Goal: Information Seeking & Learning: Learn about a topic

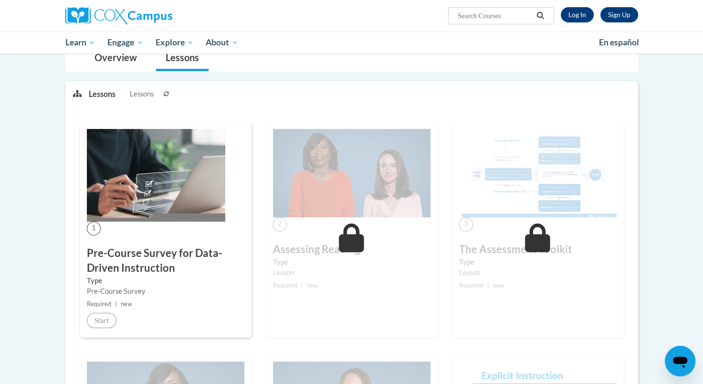
scroll to position [95, 0]
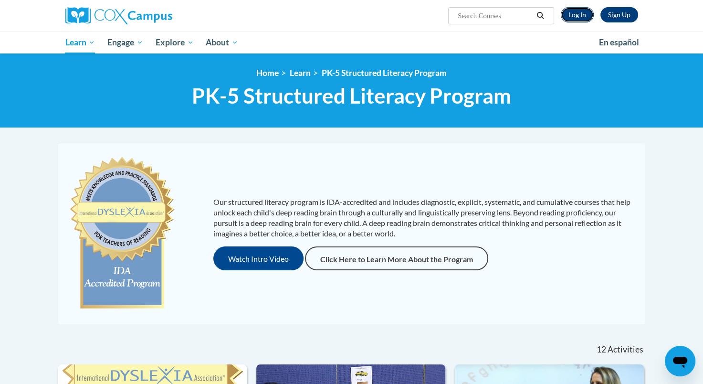
click at [582, 16] on link "Log In" at bounding box center [577, 14] width 33 height 15
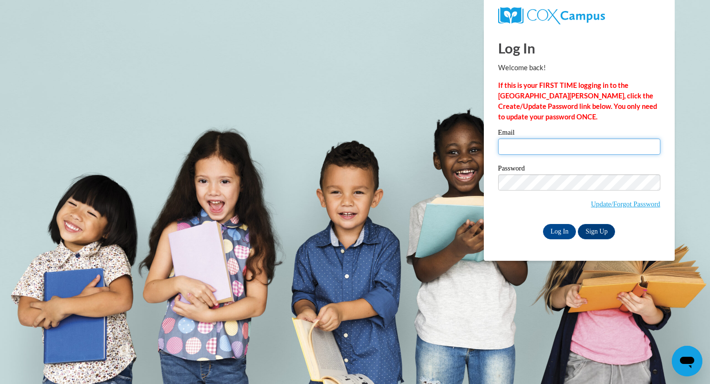
click at [510, 147] on input "Email" at bounding box center [579, 146] width 162 height 16
type input "diane.schirger@wrps.net"
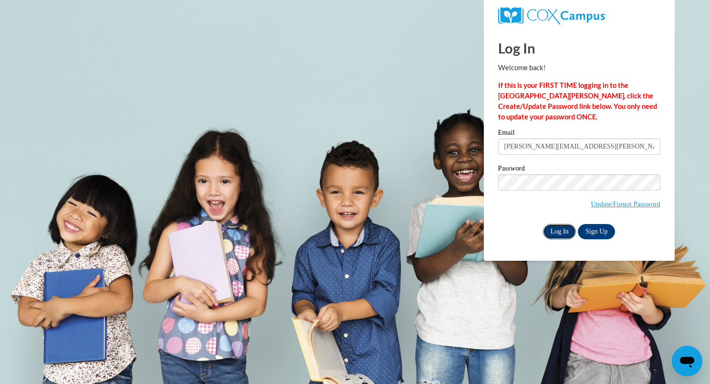
click at [554, 231] on input "Log In" at bounding box center [559, 231] width 33 height 15
click at [560, 227] on input "Log In" at bounding box center [559, 231] width 33 height 15
click at [559, 233] on input "Log In" at bounding box center [559, 231] width 33 height 15
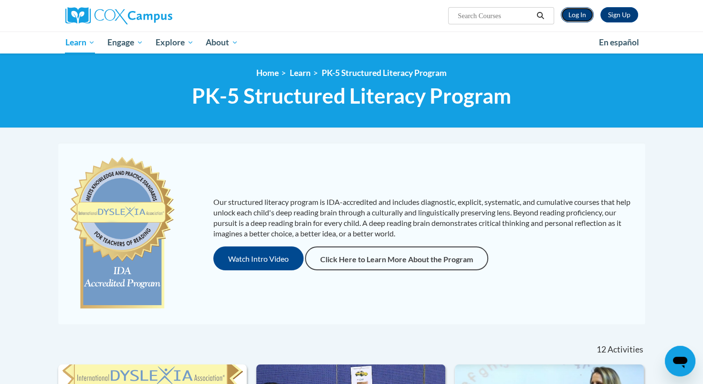
click at [569, 10] on link "Log In" at bounding box center [577, 14] width 33 height 15
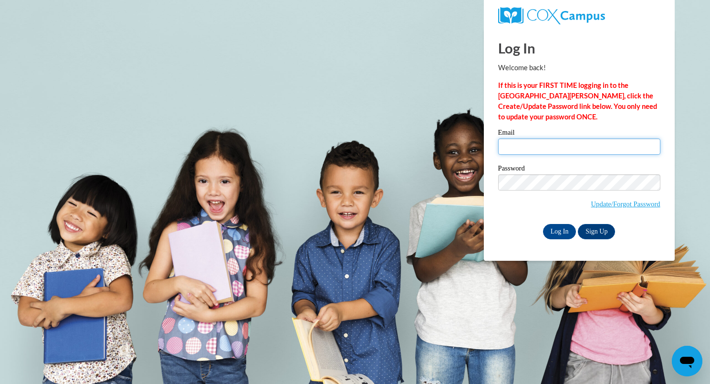
click at [509, 148] on input "Email" at bounding box center [579, 146] width 162 height 16
type input "diane.schirger@wrps.net"
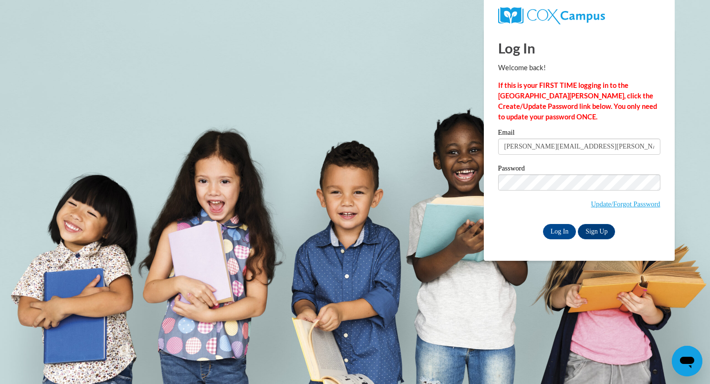
drag, startPoint x: 513, startPoint y: 190, endPoint x: 426, endPoint y: 204, distance: 88.4
click at [426, 204] on body "Log In Welcome back! If this is your FIRST TIME logging in to the NEW Cox Campu…" at bounding box center [355, 192] width 710 height 384
click at [556, 234] on input "Log In" at bounding box center [559, 231] width 33 height 15
click at [423, 121] on body "Log In Welcome back! If this is your FIRST TIME logging in to the NEW Cox Campu…" at bounding box center [355, 192] width 710 height 384
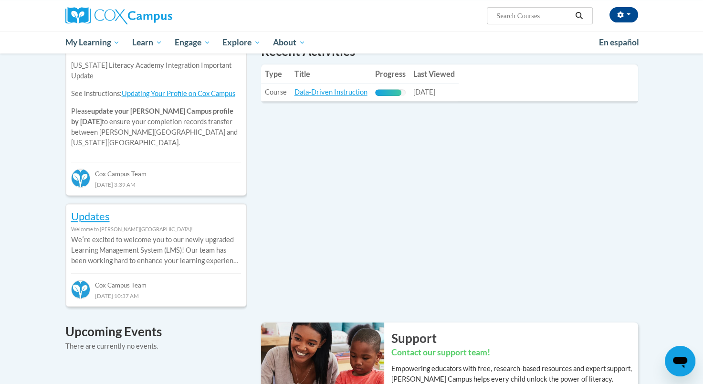
scroll to position [351, 0]
click at [336, 91] on link "Data-Driven Instruction" at bounding box center [330, 91] width 73 height 8
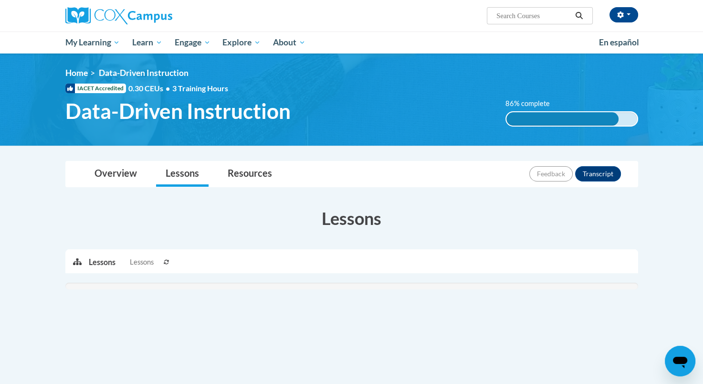
click at [286, 149] on body "Diane Schirger (America/Chicago UTC-05:00) My Profile Inbox My Transcripts Log …" at bounding box center [351, 287] width 703 height 574
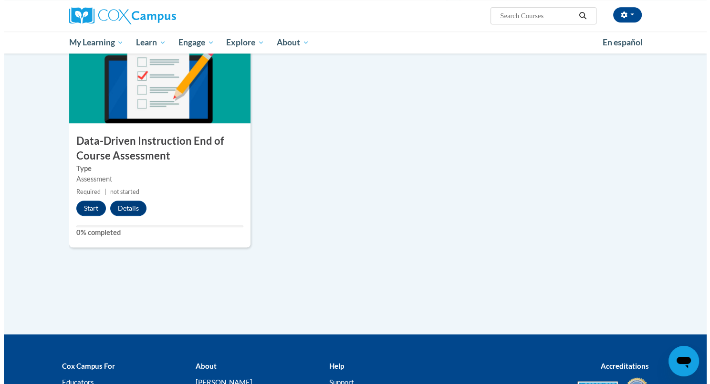
scroll to position [694, 0]
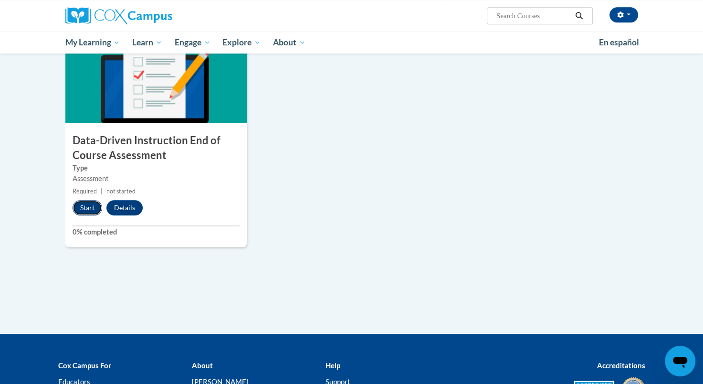
click at [88, 209] on button "Start" at bounding box center [88, 207] width 30 height 15
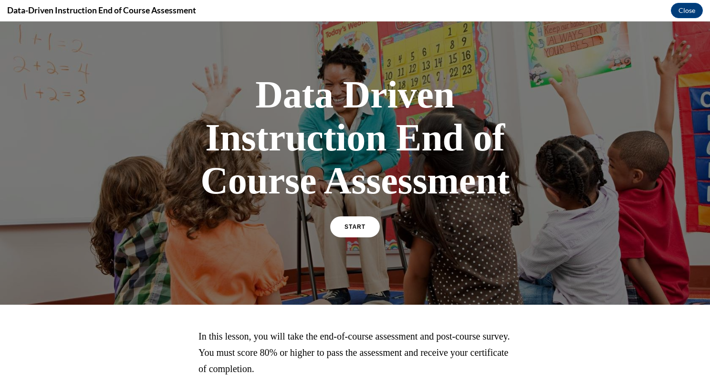
scroll to position [0, 0]
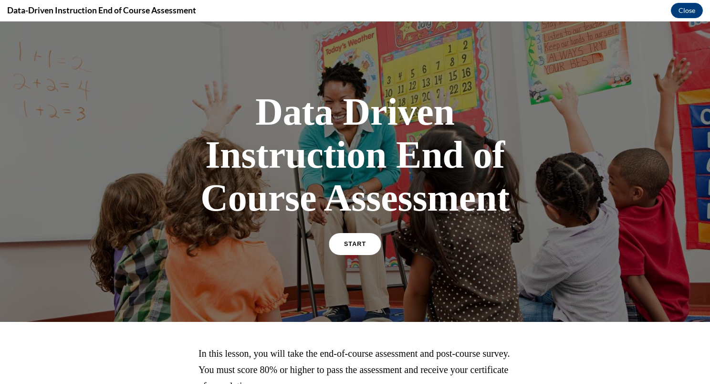
click at [352, 242] on span "START" at bounding box center [355, 243] width 22 height 7
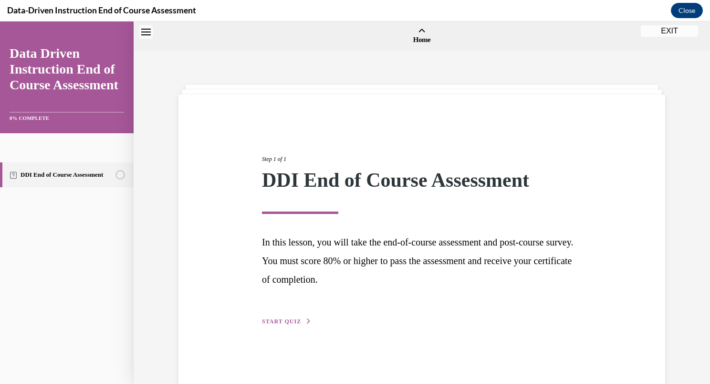
scroll to position [30, 0]
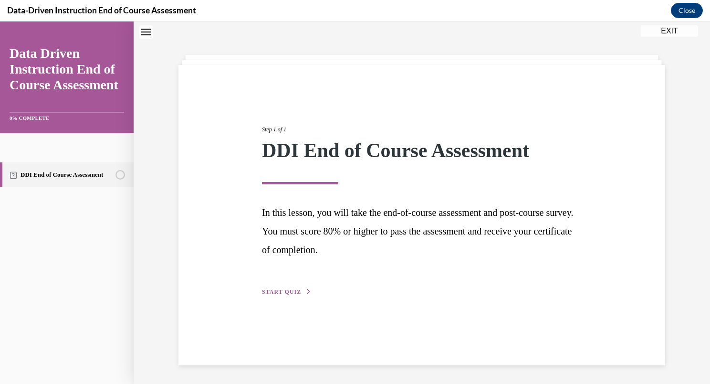
click at [284, 288] on span "START QUIZ" at bounding box center [281, 291] width 39 height 7
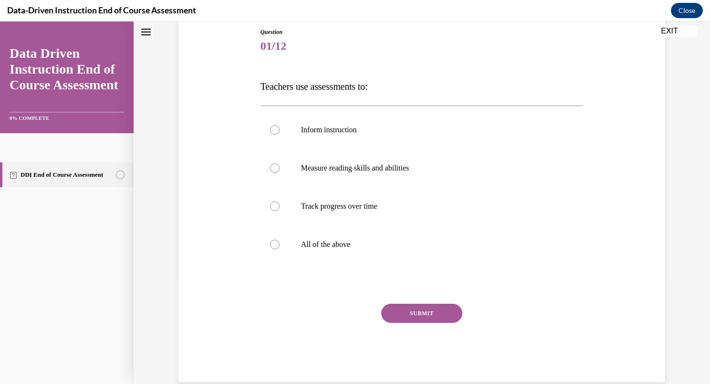
scroll to position [108, 0]
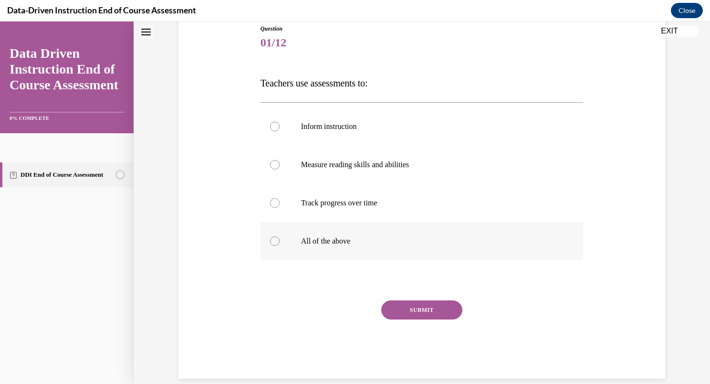
click at [270, 240] on div at bounding box center [275, 241] width 10 height 10
click at [270, 240] on input "All of the above" at bounding box center [275, 241] width 10 height 10
radio input "true"
click at [409, 309] on button "SUBMIT" at bounding box center [421, 309] width 81 height 19
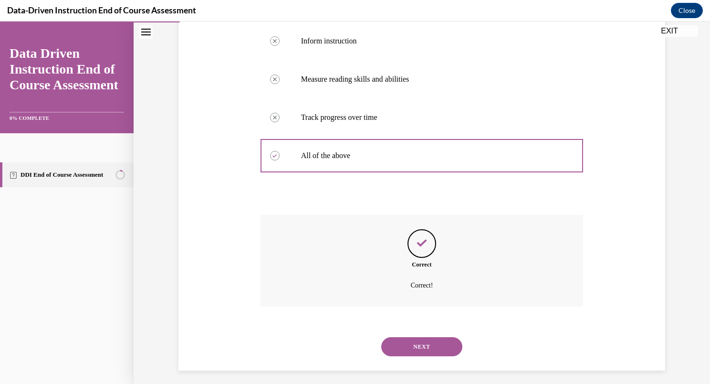
scroll to position [199, 0]
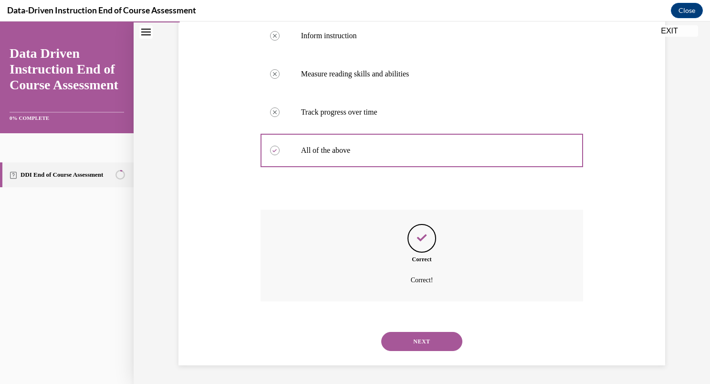
click at [431, 345] on button "NEXT" at bounding box center [421, 341] width 81 height 19
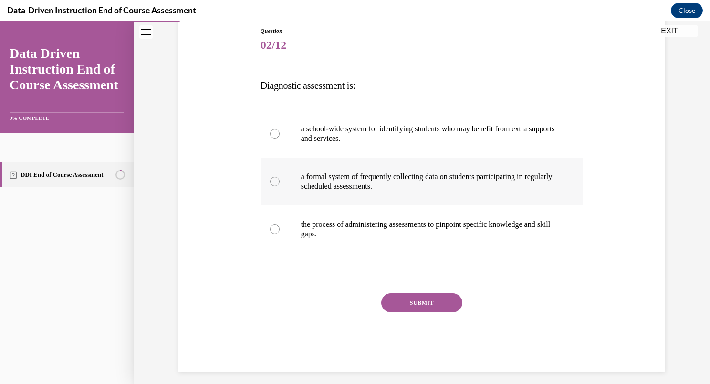
click at [270, 180] on div at bounding box center [275, 182] width 10 height 10
click at [270, 180] on input "a formal system of frequently collecting data on students participating in regu…" at bounding box center [275, 182] width 10 height 10
radio input "true"
click at [407, 301] on button "SUBMIT" at bounding box center [421, 302] width 81 height 19
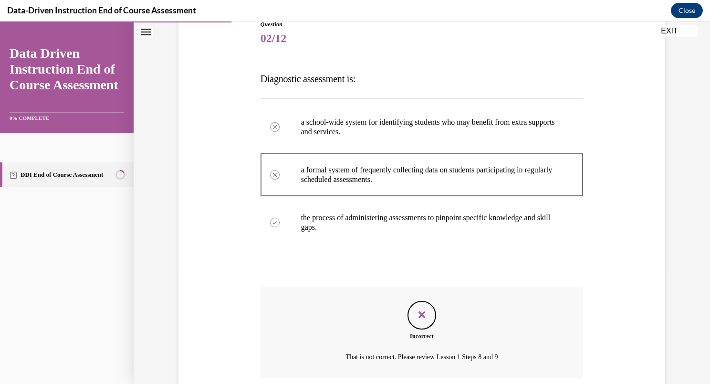
scroll to position [189, 0]
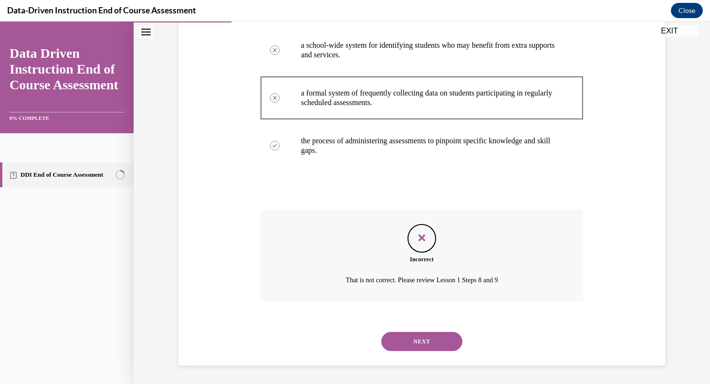
click at [416, 338] on button "NEXT" at bounding box center [421, 341] width 81 height 19
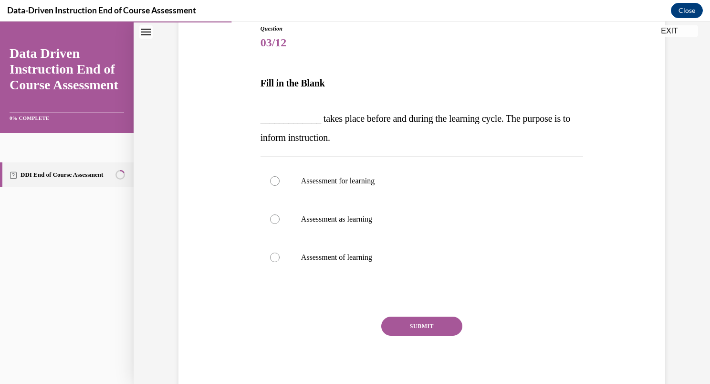
scroll to position [110, 0]
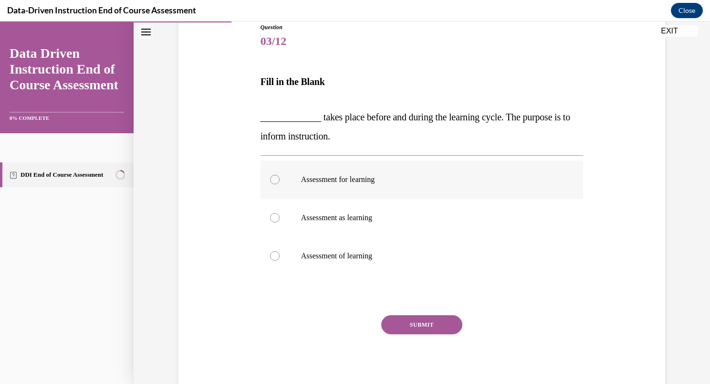
click at [271, 177] on div at bounding box center [275, 180] width 10 height 10
click at [271, 177] on input "Assessment for learning" at bounding box center [275, 180] width 10 height 10
radio input "true"
click at [420, 323] on button "SUBMIT" at bounding box center [421, 324] width 81 height 19
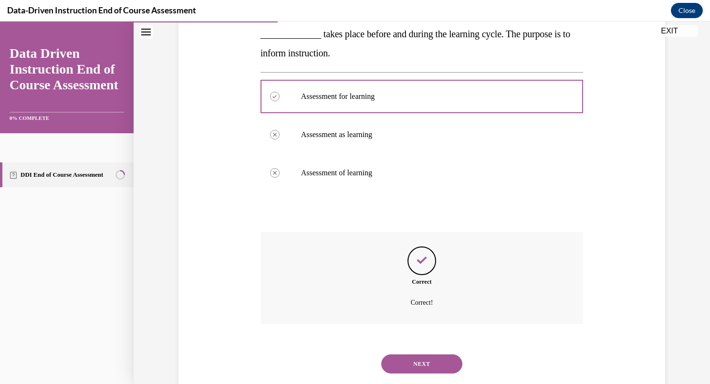
scroll to position [215, 0]
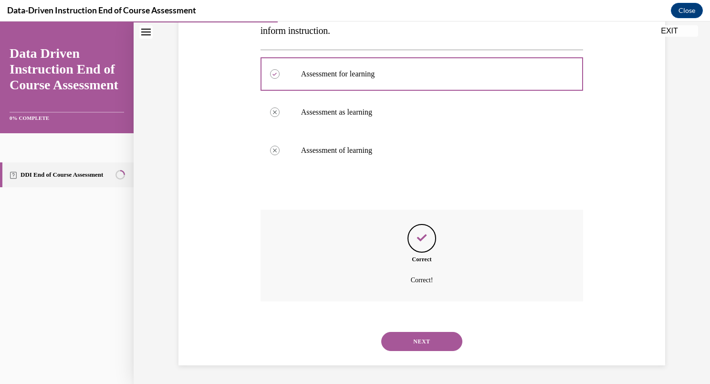
click at [420, 341] on button "NEXT" at bounding box center [421, 341] width 81 height 19
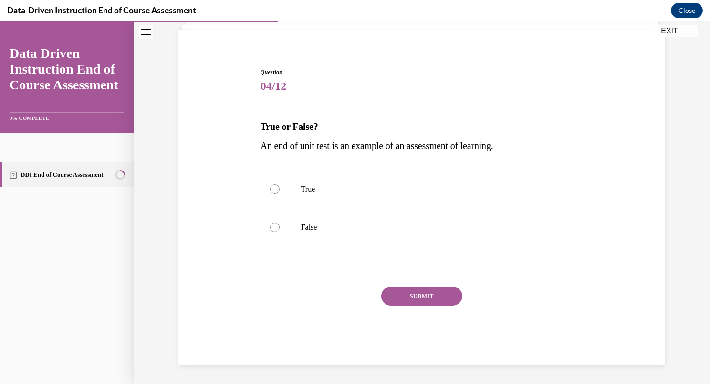
scroll to position [65, 0]
click at [271, 187] on div at bounding box center [275, 189] width 10 height 10
click at [271, 187] on input "True" at bounding box center [275, 189] width 10 height 10
radio input "true"
click at [395, 298] on button "SUBMIT" at bounding box center [421, 295] width 81 height 19
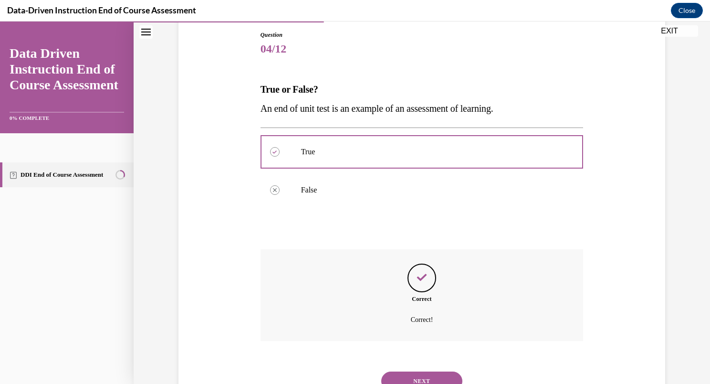
scroll to position [142, 0]
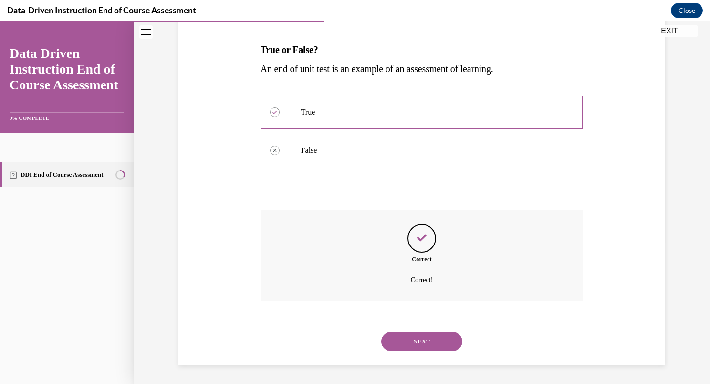
click at [418, 344] on button "NEXT" at bounding box center [421, 341] width 81 height 19
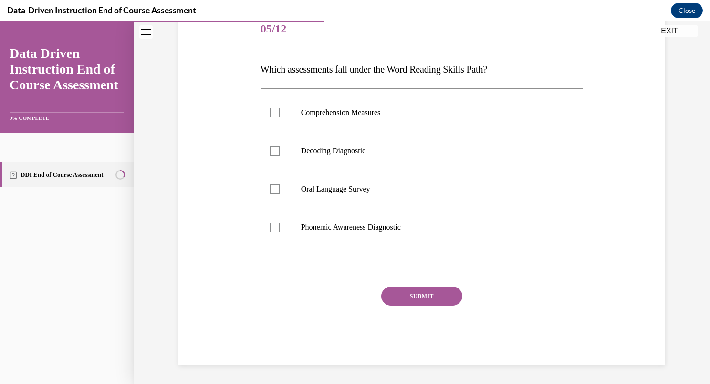
scroll to position [106, 0]
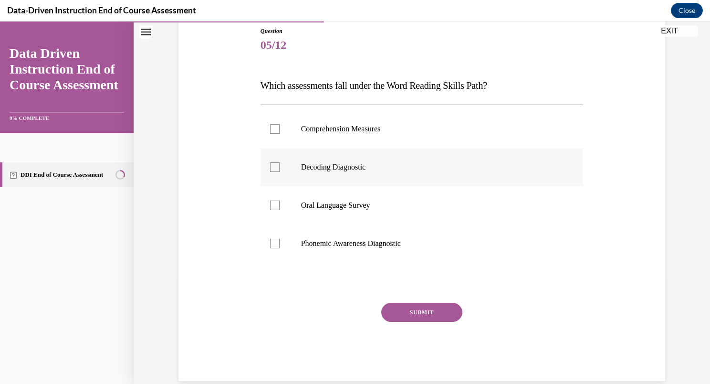
drag, startPoint x: 270, startPoint y: 170, endPoint x: 270, endPoint y: 164, distance: 5.8
click at [270, 164] on div at bounding box center [275, 167] width 10 height 10
click at [270, 164] on input "Decoding Diagnostic" at bounding box center [275, 167] width 10 height 10
checkbox input "true"
click at [274, 203] on div at bounding box center [275, 205] width 10 height 10
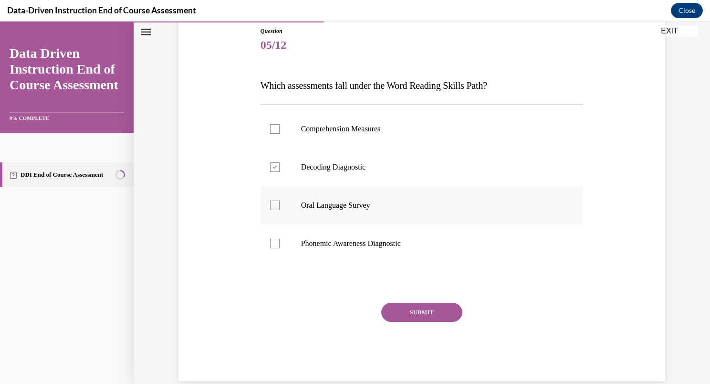
click at [274, 203] on input "Oral Language Survey" at bounding box center [275, 205] width 10 height 10
checkbox input "true"
click at [272, 244] on div at bounding box center [275, 244] width 10 height 10
click at [272, 244] on input "Phonemic Awareness Diagnostic" at bounding box center [275, 244] width 10 height 10
checkbox input "true"
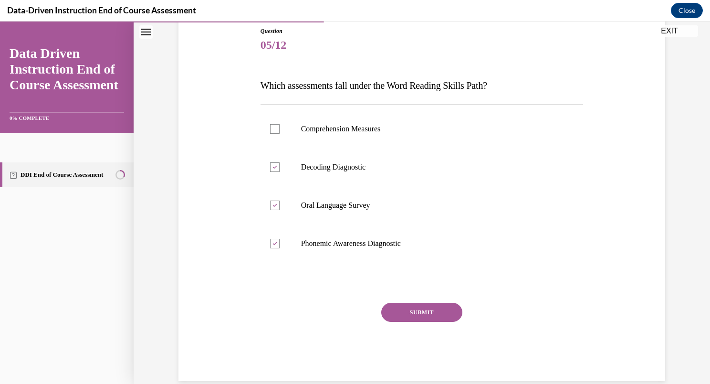
click at [407, 307] on button "SUBMIT" at bounding box center [421, 311] width 81 height 19
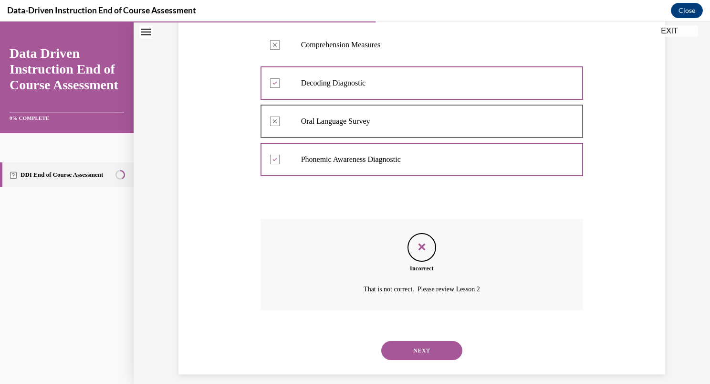
scroll to position [191, 0]
click at [412, 347] on button "NEXT" at bounding box center [421, 349] width 81 height 19
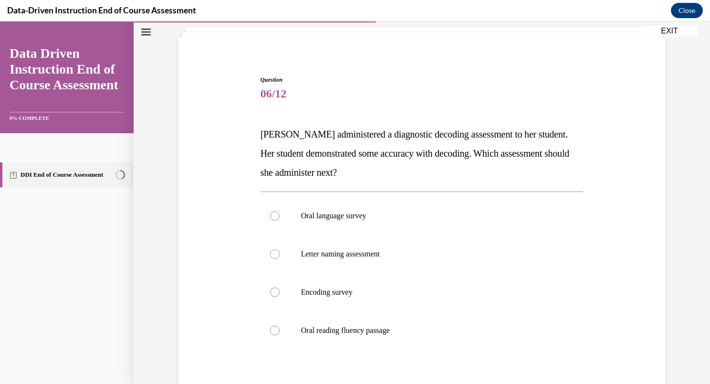
scroll to position [62, 0]
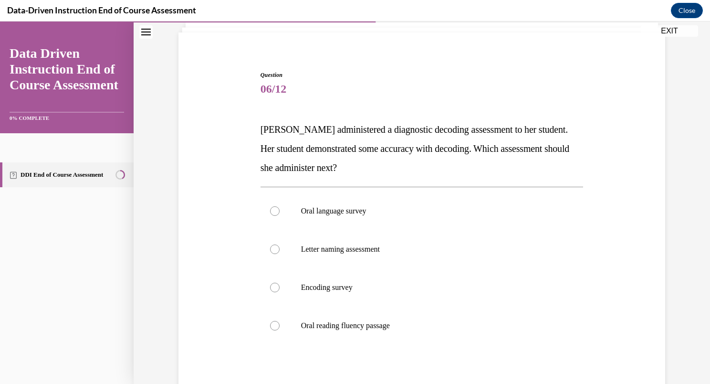
drag, startPoint x: 389, startPoint y: 25, endPoint x: 626, endPoint y: 155, distance: 270.5
click at [626, 155] on div "Question 06/12 Mrs. Lee administered a diagnostic decoding assessment to her st…" at bounding box center [421, 252] width 491 height 421
click at [273, 288] on div at bounding box center [275, 287] width 10 height 10
click at [273, 288] on input "Encoding survey" at bounding box center [275, 287] width 10 height 10
radio input "true"
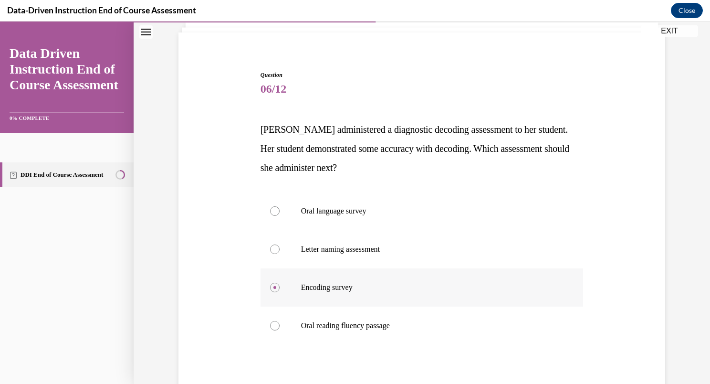
scroll to position [160, 0]
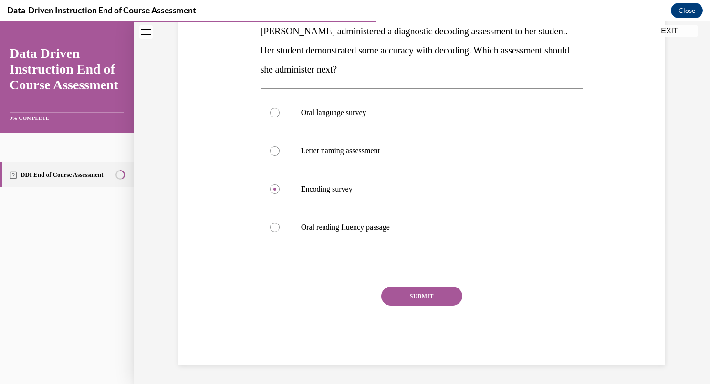
click at [405, 299] on button "SUBMIT" at bounding box center [421, 295] width 81 height 19
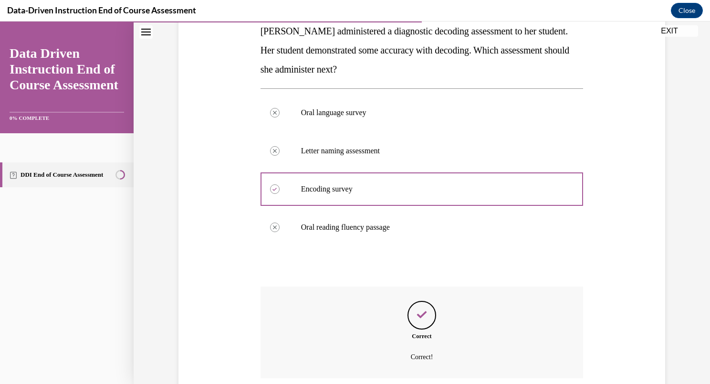
scroll to position [237, 0]
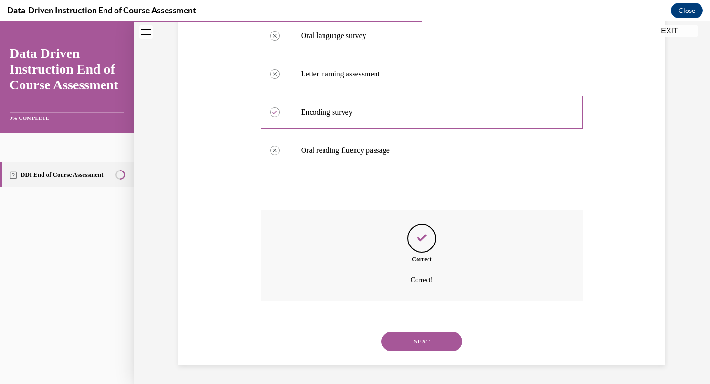
click at [431, 336] on button "NEXT" at bounding box center [421, 341] width 81 height 19
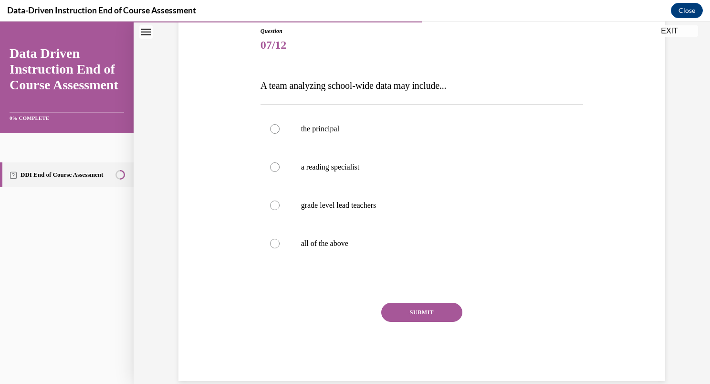
scroll to position [122, 0]
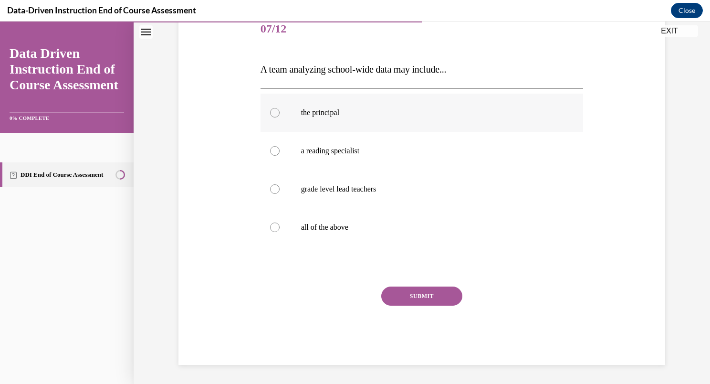
click at [271, 111] on div at bounding box center [275, 113] width 10 height 10
click at [271, 111] on input "the principal" at bounding box center [275, 113] width 10 height 10
radio input "true"
click at [270, 146] on div at bounding box center [275, 151] width 10 height 10
click at [270, 146] on input "a reading specialist" at bounding box center [275, 151] width 10 height 10
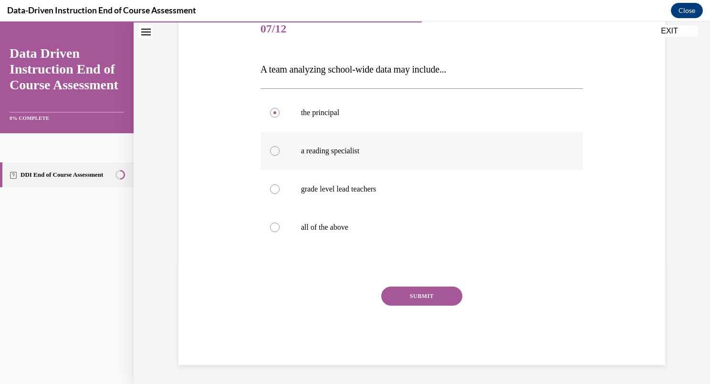
radio input "true"
click at [276, 188] on label "grade level lead teachers" at bounding box center [421, 189] width 323 height 38
click at [276, 188] on input "grade level lead teachers" at bounding box center [275, 189] width 10 height 10
radio input "true"
click at [273, 226] on div at bounding box center [275, 227] width 10 height 10
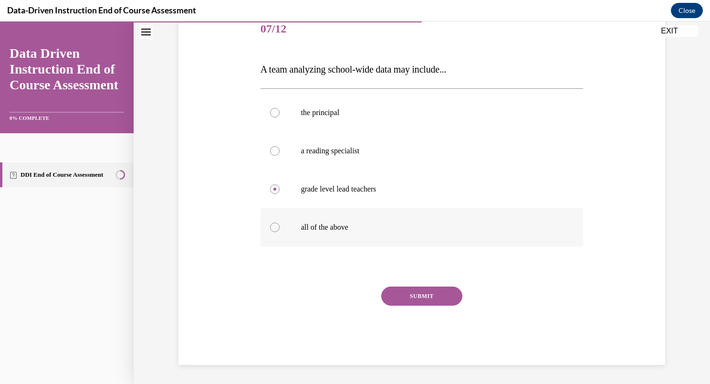
click at [273, 226] on input "all of the above" at bounding box center [275, 227] width 10 height 10
radio input "true"
click at [408, 298] on button "SUBMIT" at bounding box center [421, 295] width 81 height 19
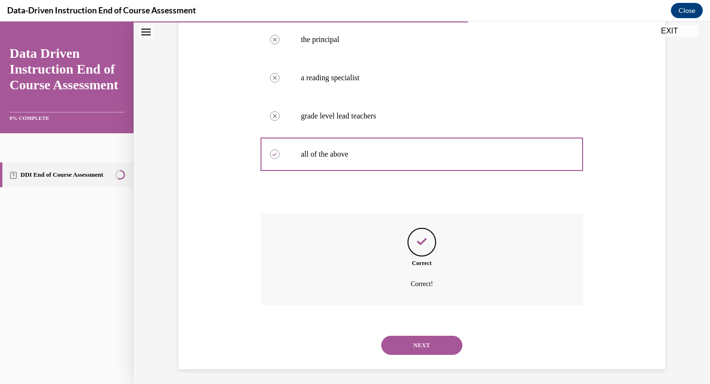
scroll to position [199, 0]
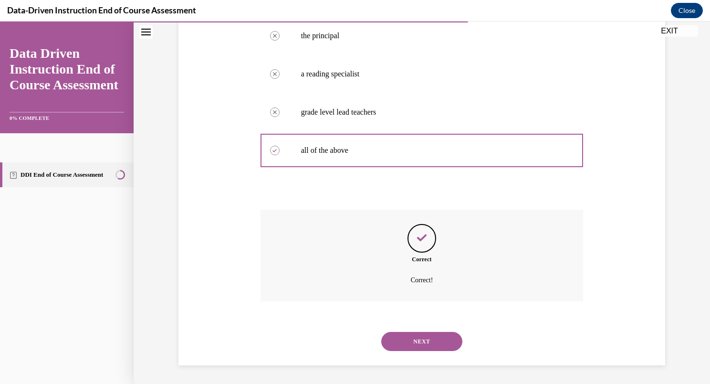
click at [426, 337] on button "NEXT" at bounding box center [421, 341] width 81 height 19
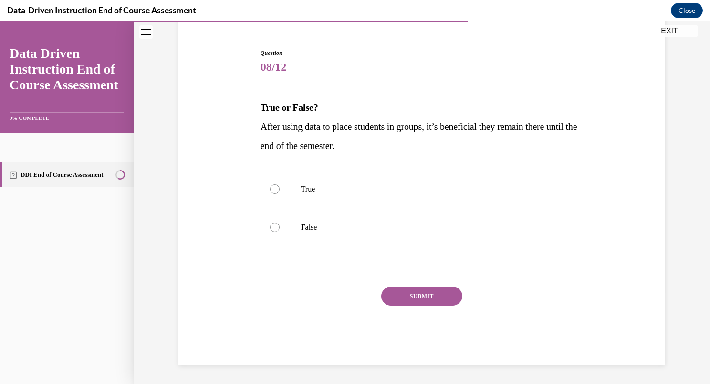
scroll to position [84, 0]
click at [272, 225] on div at bounding box center [275, 227] width 10 height 10
click at [272, 225] on input "False" at bounding box center [275, 227] width 10 height 10
radio input "true"
drag, startPoint x: 422, startPoint y: 301, endPoint x: 448, endPoint y: 312, distance: 28.7
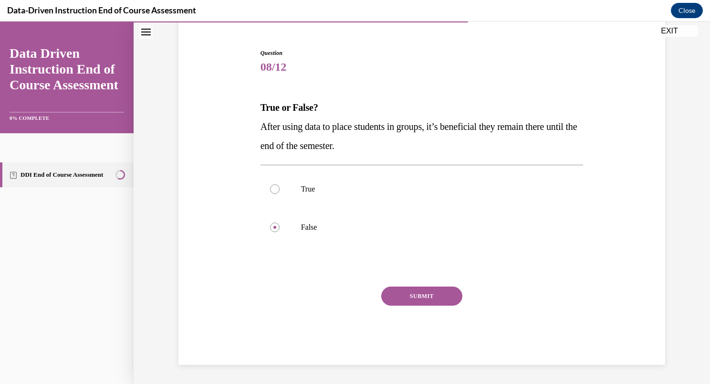
click at [448, 312] on div "SUBMIT" at bounding box center [421, 310] width 323 height 48
click at [444, 298] on button "SUBMIT" at bounding box center [421, 295] width 81 height 19
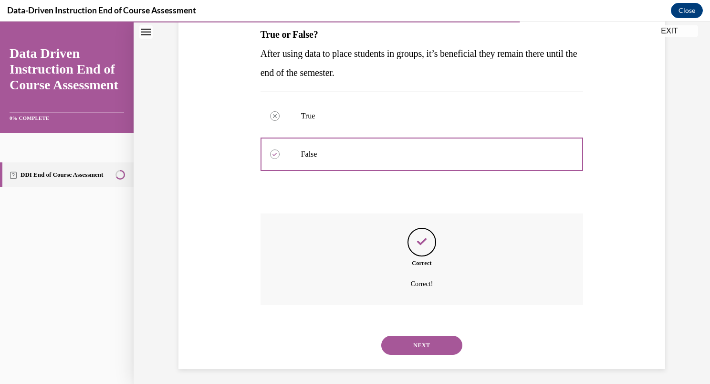
scroll to position [161, 0]
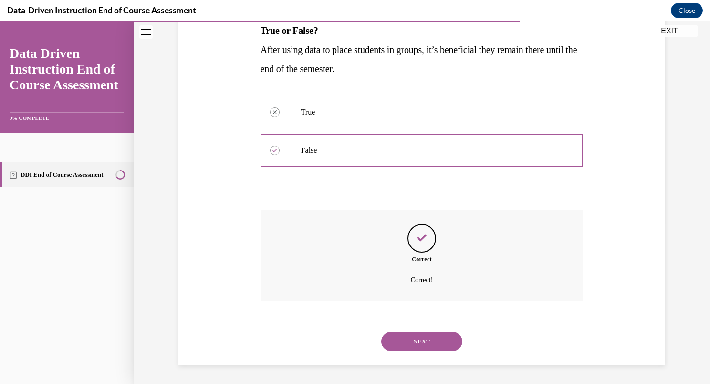
click at [414, 343] on button "NEXT" at bounding box center [421, 341] width 81 height 19
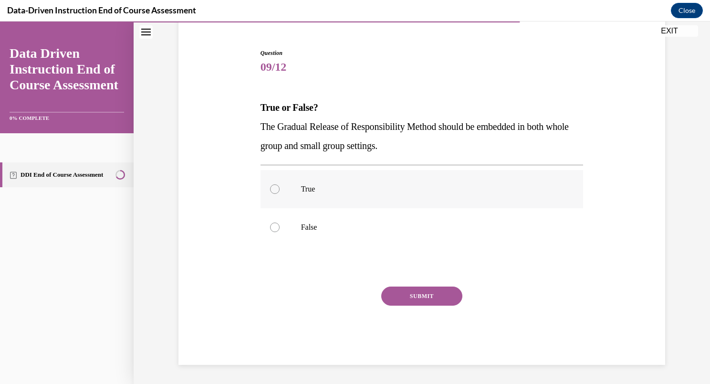
click at [270, 191] on div at bounding box center [275, 189] width 10 height 10
click at [270, 191] on input "True" at bounding box center [275, 189] width 10 height 10
radio input "true"
click at [405, 294] on button "SUBMIT" at bounding box center [421, 295] width 81 height 19
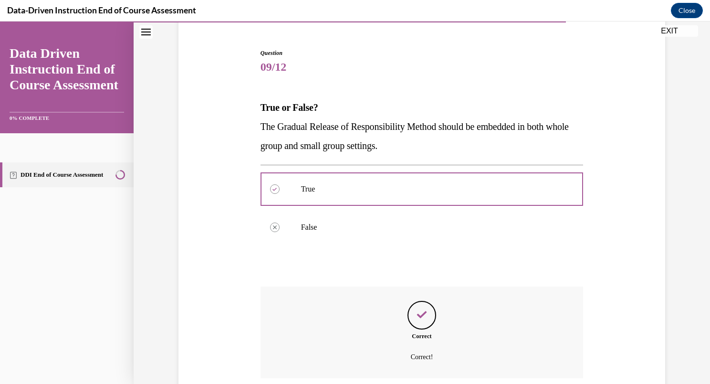
scroll to position [161, 0]
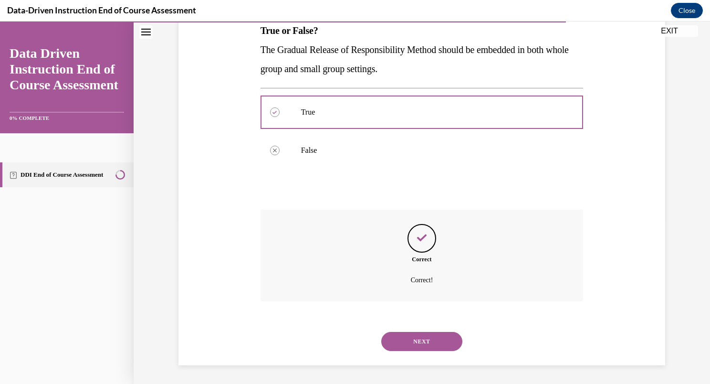
click at [408, 335] on button "NEXT" at bounding box center [421, 341] width 81 height 19
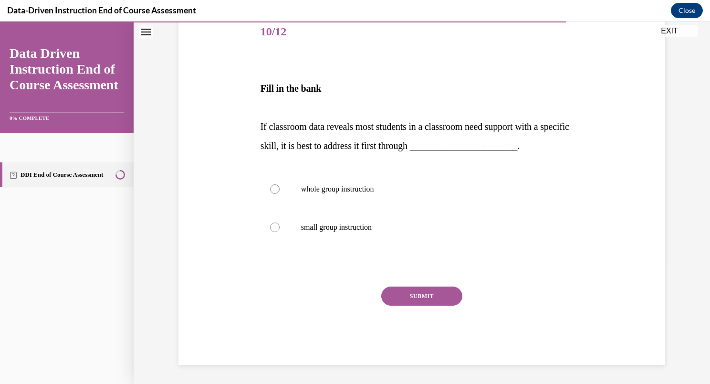
scroll to position [106, 0]
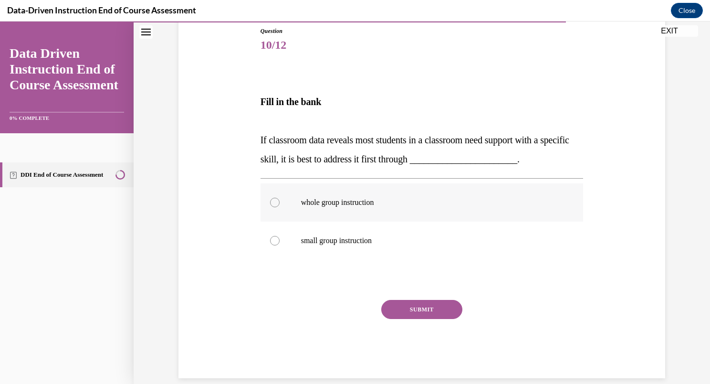
click at [273, 200] on div at bounding box center [275, 202] width 10 height 10
click at [273, 200] on input "whole group instruction" at bounding box center [275, 202] width 10 height 10
radio input "true"
click at [409, 308] on button "SUBMIT" at bounding box center [421, 309] width 81 height 19
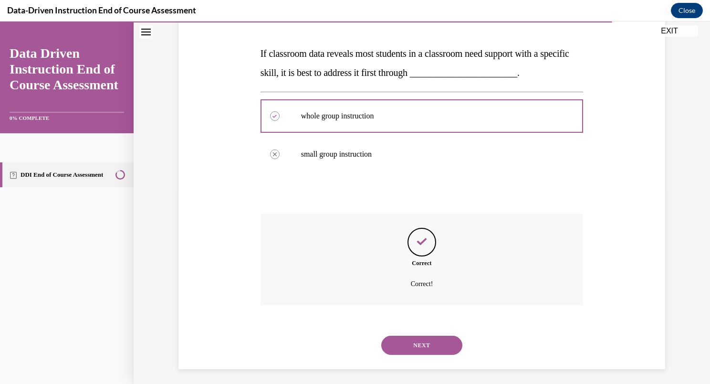
scroll to position [196, 0]
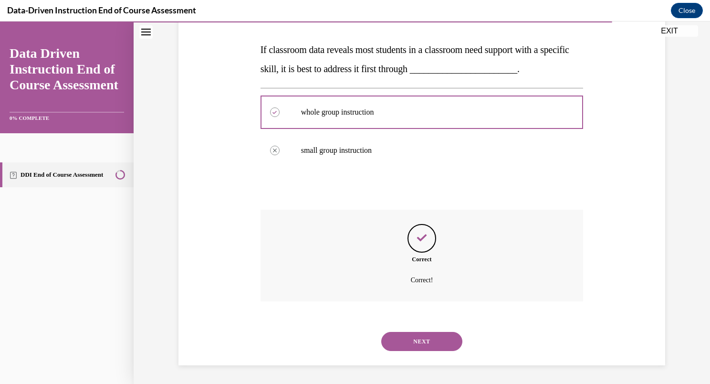
click at [418, 340] on button "NEXT" at bounding box center [421, 341] width 81 height 19
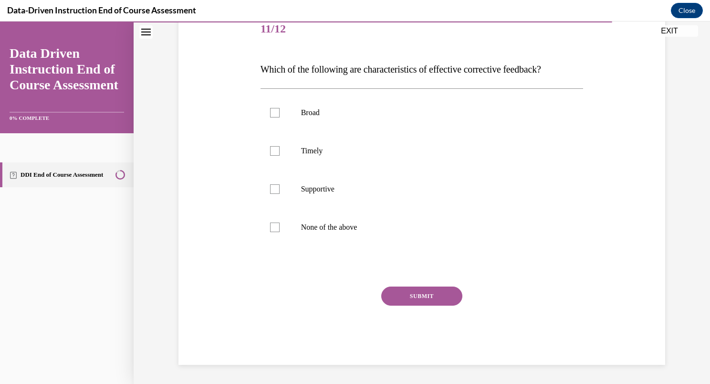
scroll to position [106, 0]
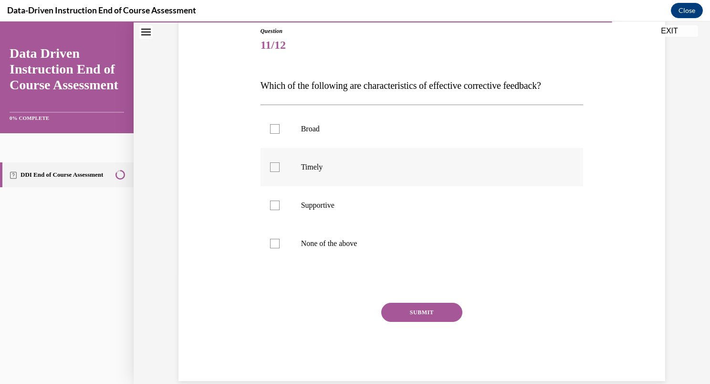
click at [270, 166] on div at bounding box center [275, 167] width 10 height 10
click at [270, 166] on input "Timely" at bounding box center [275, 167] width 10 height 10
checkbox input "true"
click at [271, 205] on div at bounding box center [275, 205] width 10 height 10
click at [271, 205] on input "Supportive" at bounding box center [275, 205] width 10 height 10
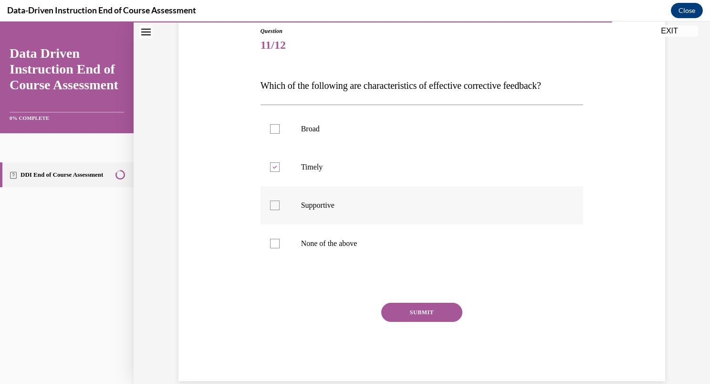
checkbox input "true"
click at [409, 315] on button "SUBMIT" at bounding box center [421, 311] width 81 height 19
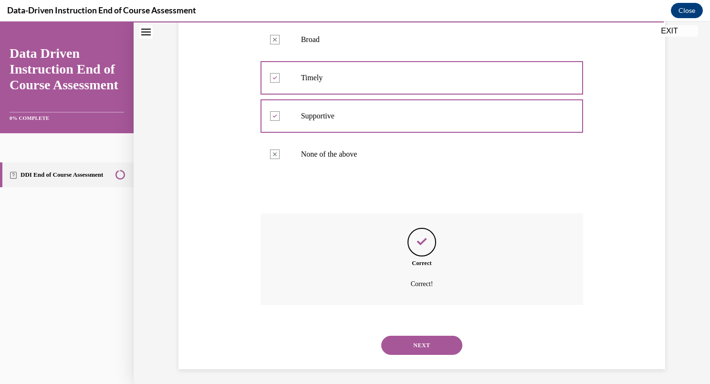
scroll to position [199, 0]
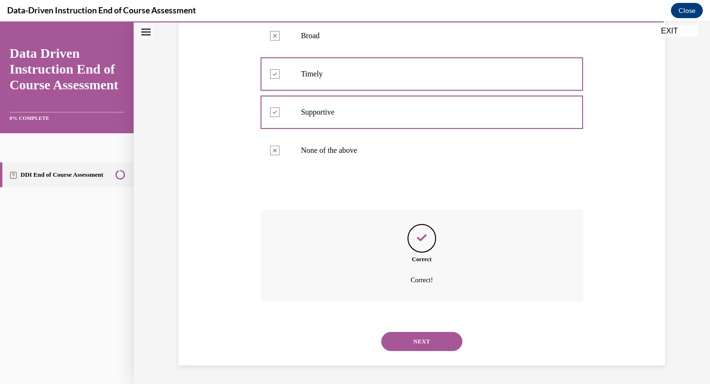
click at [425, 338] on button "NEXT" at bounding box center [421, 341] width 81 height 19
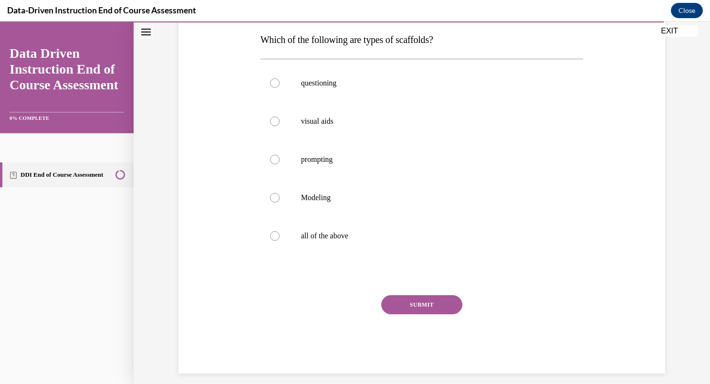
scroll to position [151, 0]
click at [271, 83] on div at bounding box center [275, 84] width 10 height 10
click at [271, 83] on input "questioning" at bounding box center [275, 84] width 10 height 10
radio input "true"
click at [271, 123] on div at bounding box center [275, 122] width 10 height 10
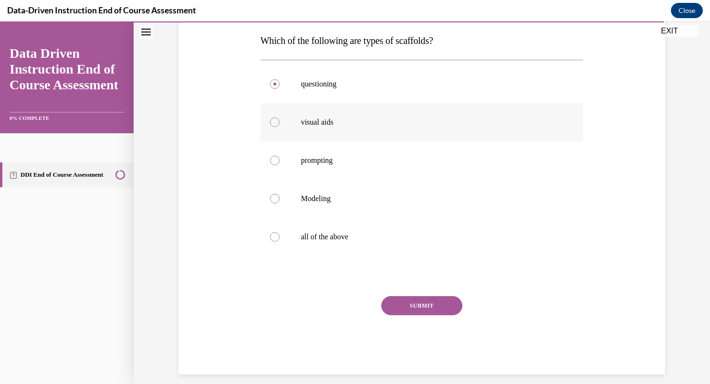
click at [271, 123] on input "visual aids" at bounding box center [275, 122] width 10 height 10
radio input "true"
click at [270, 160] on div at bounding box center [275, 161] width 10 height 10
click at [270, 160] on input "prompting" at bounding box center [275, 161] width 10 height 10
radio input "true"
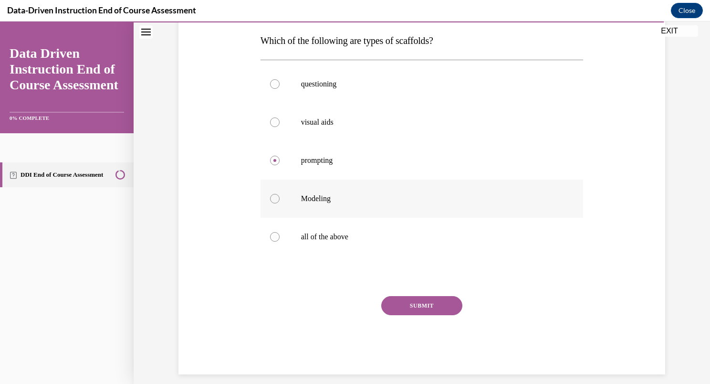
click at [270, 199] on div at bounding box center [275, 199] width 10 height 10
click at [270, 199] on input "Modeling" at bounding box center [275, 199] width 10 height 10
radio input "true"
click at [274, 236] on div at bounding box center [275, 237] width 10 height 10
click at [274, 236] on input "all of the above" at bounding box center [275, 237] width 10 height 10
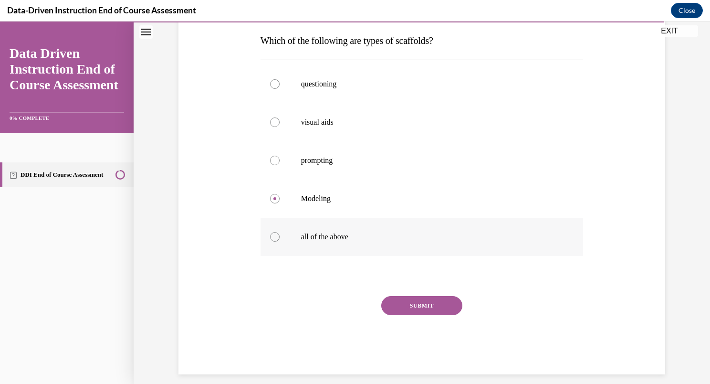
radio input "true"
click at [405, 305] on button "SUBMIT" at bounding box center [421, 305] width 81 height 19
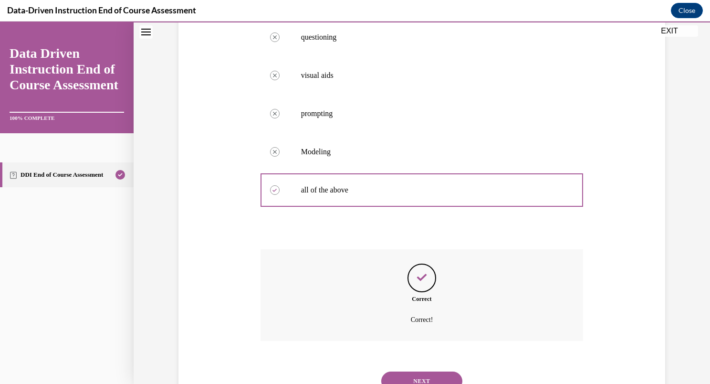
scroll to position [237, 0]
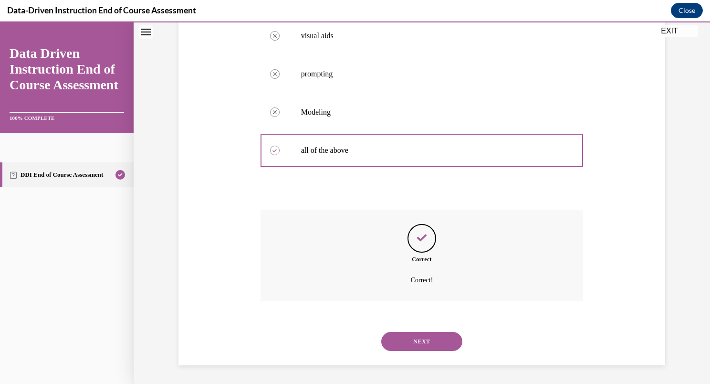
click at [412, 338] on button "NEXT" at bounding box center [421, 341] width 81 height 19
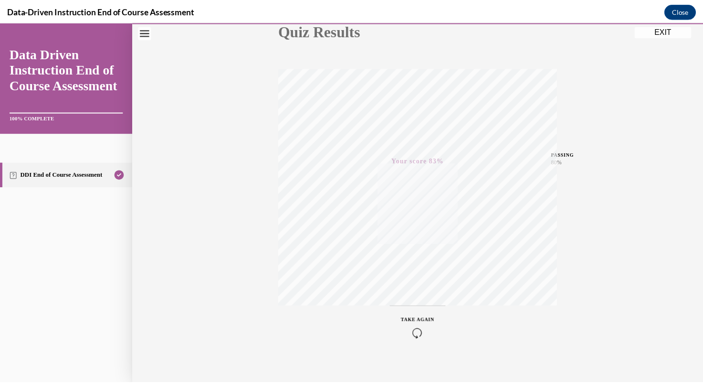
scroll to position [126, 0]
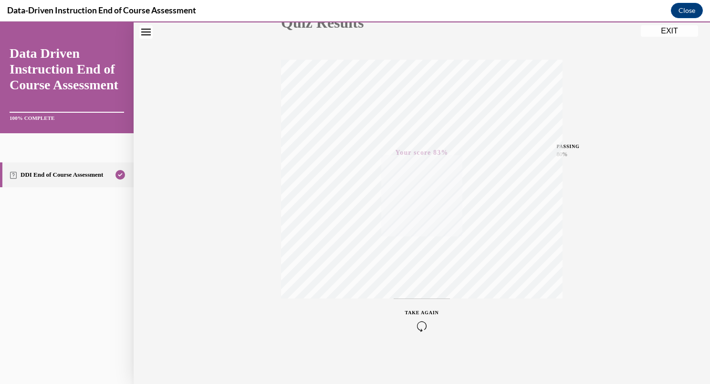
click at [666, 32] on button "EXIT" at bounding box center [669, 30] width 57 height 11
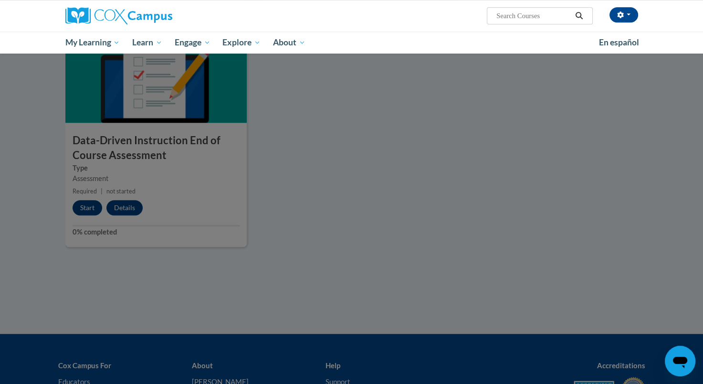
click at [445, 119] on div at bounding box center [351, 192] width 703 height 384
click at [425, 258] on div at bounding box center [351, 192] width 703 height 384
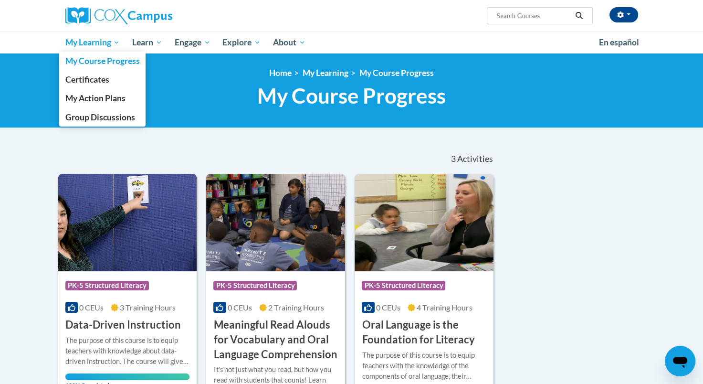
click at [83, 46] on span "My Learning" at bounding box center [92, 42] width 55 height 11
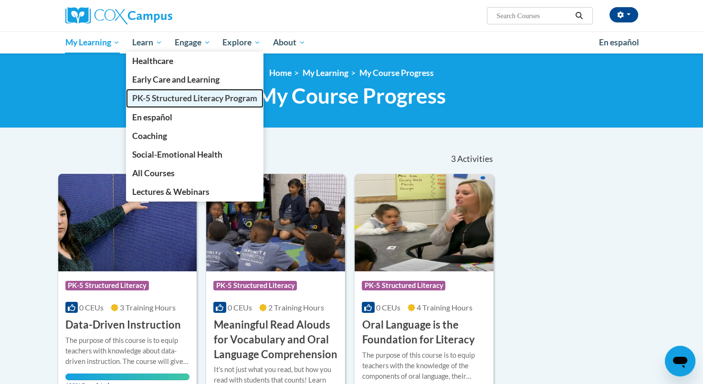
click at [157, 95] on span "PK-5 Structured Literacy Program" at bounding box center [194, 98] width 125 height 10
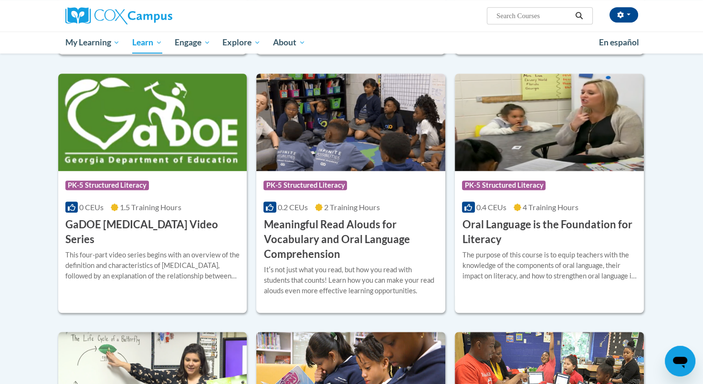
scroll to position [523, 0]
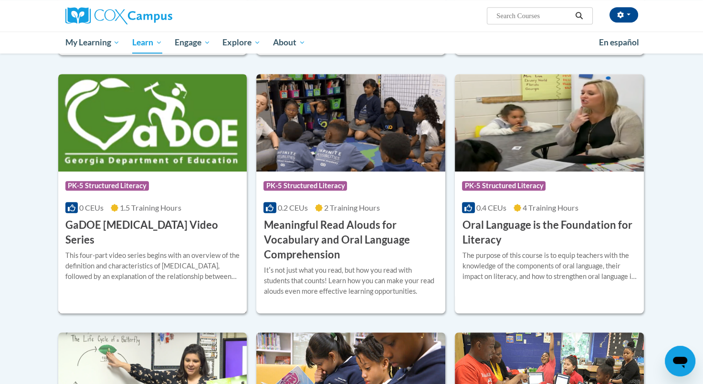
click at [151, 222] on h3 "GaDOE [MEDICAL_DATA] Video Series" at bounding box center [152, 233] width 175 height 30
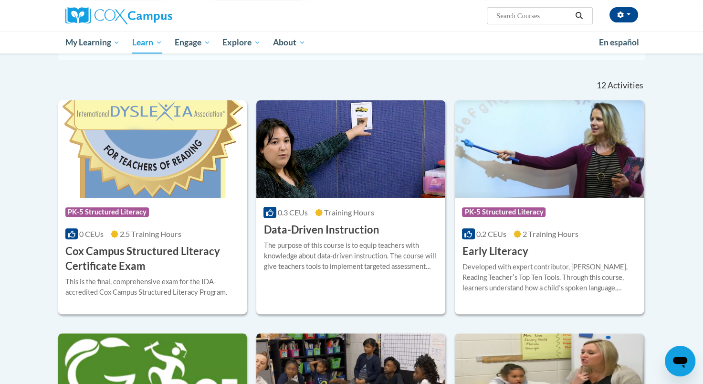
scroll to position [236, 0]
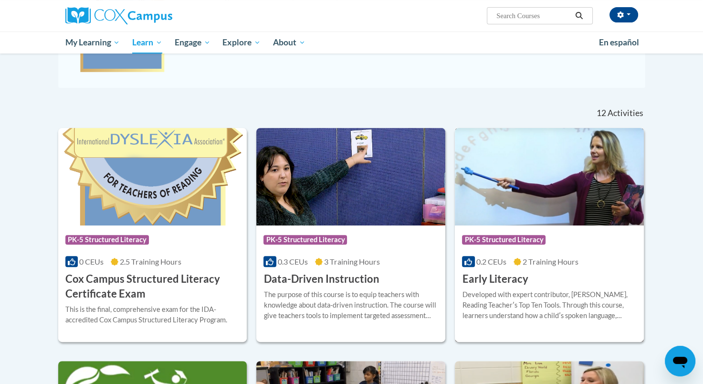
click at [499, 187] on img at bounding box center [549, 176] width 189 height 97
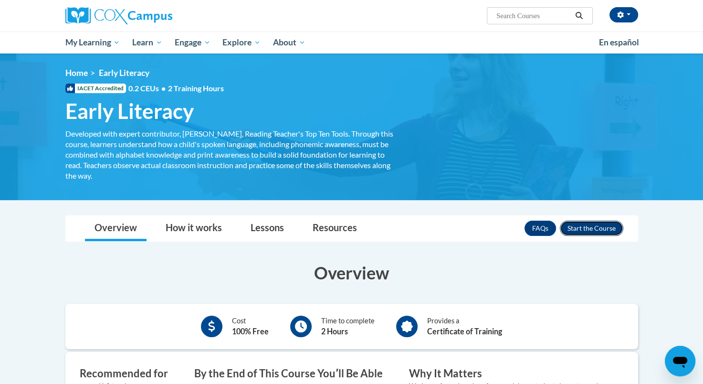
click at [591, 229] on button "Enroll" at bounding box center [591, 227] width 63 height 15
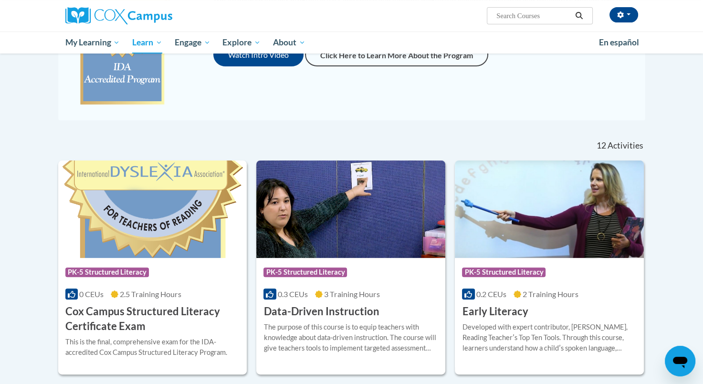
scroll to position [192, 0]
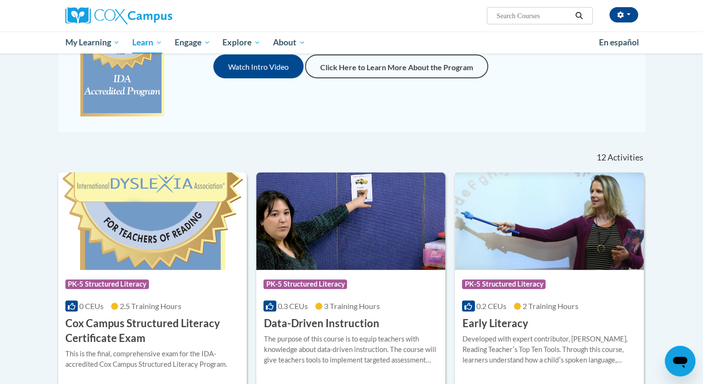
click at [489, 321] on h3 "Early Literacy" at bounding box center [495, 323] width 66 height 15
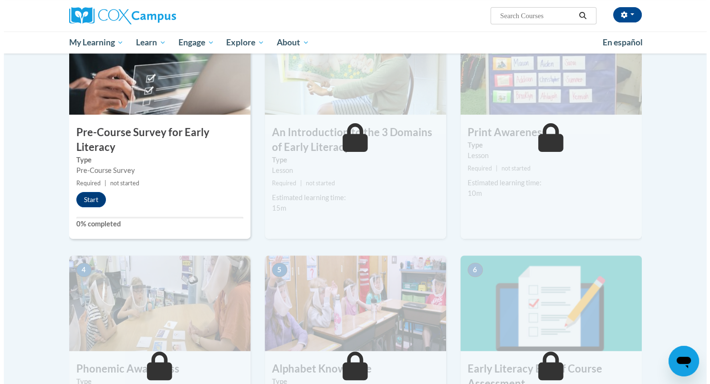
scroll to position [231, 0]
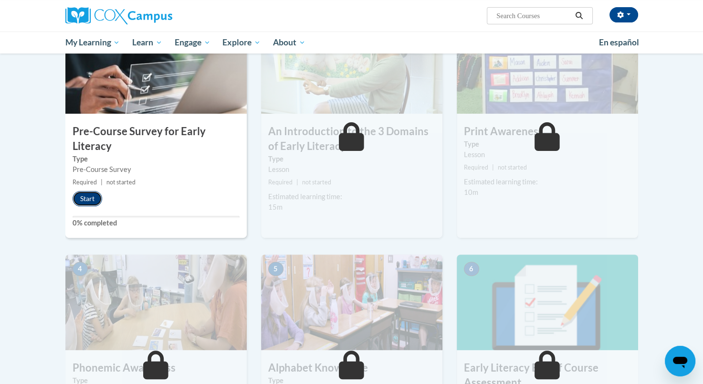
click at [88, 201] on button "Start" at bounding box center [88, 198] width 30 height 15
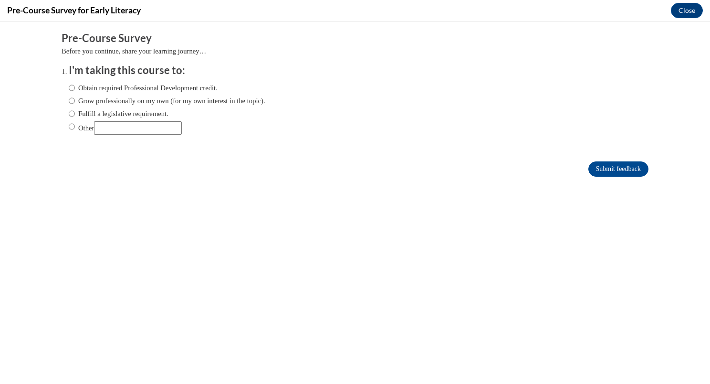
scroll to position [0, 0]
click at [69, 88] on input "Obtain required Professional Development credit." at bounding box center [72, 88] width 6 height 10
radio input "true"
click at [613, 171] on input "Submit feedback" at bounding box center [618, 168] width 60 height 15
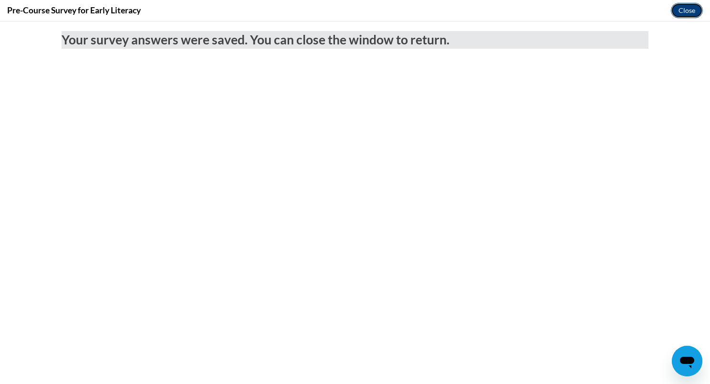
click at [685, 10] on button "Close" at bounding box center [687, 10] width 32 height 15
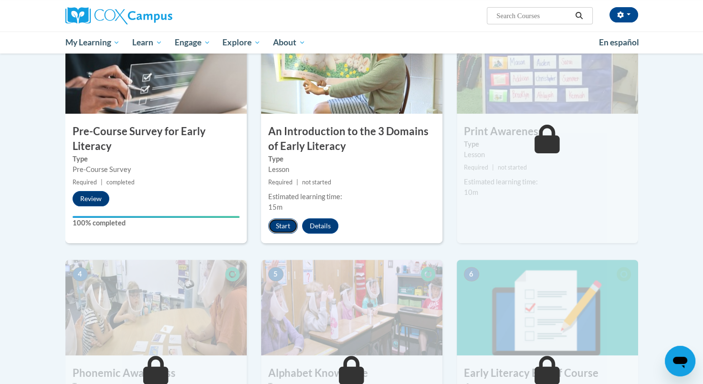
click at [286, 225] on button "Start" at bounding box center [283, 225] width 30 height 15
